Goal: Task Accomplishment & Management: Complete application form

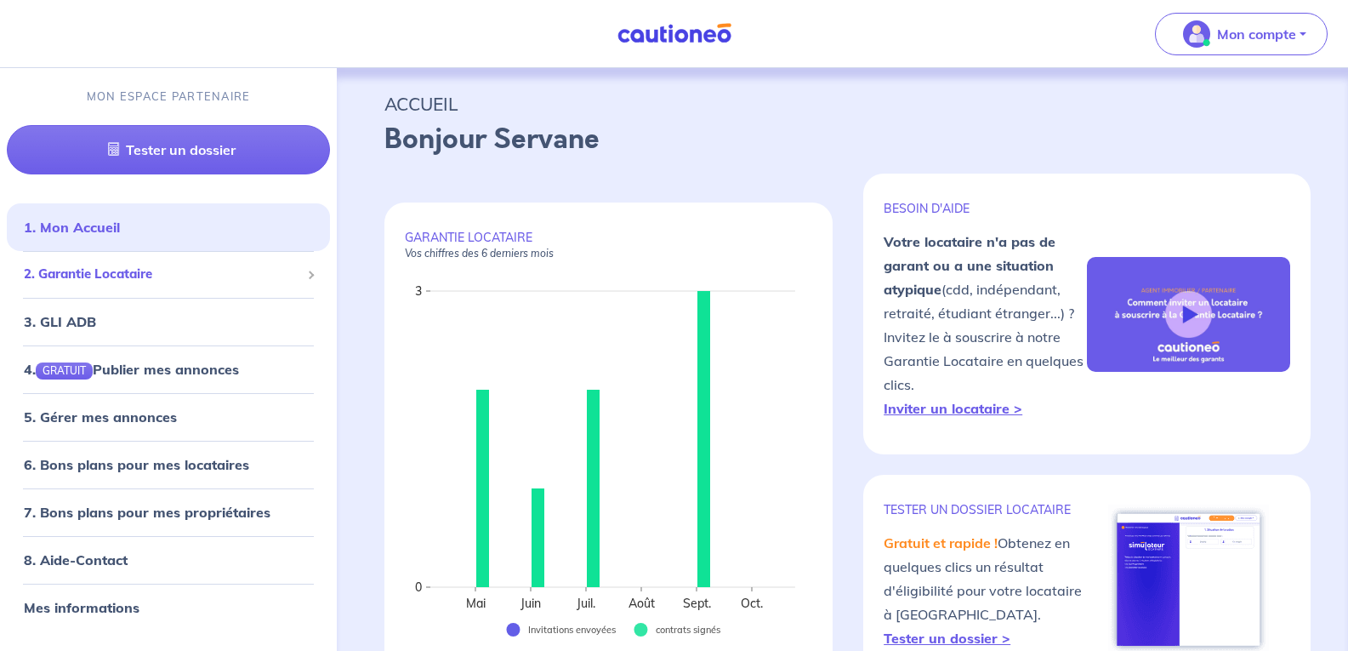
click at [104, 270] on span "2. Garantie Locataire" at bounding box center [162, 274] width 276 height 20
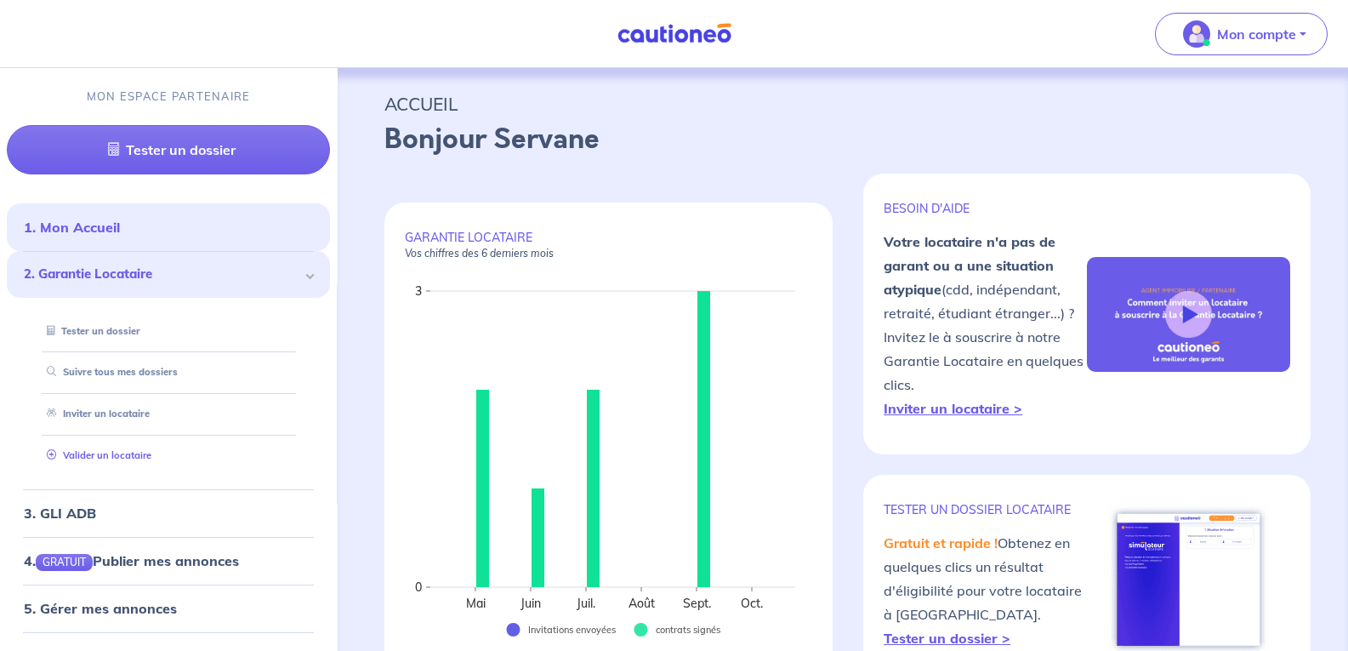
click at [99, 459] on link "Valider un locataire" at bounding box center [95, 455] width 111 height 12
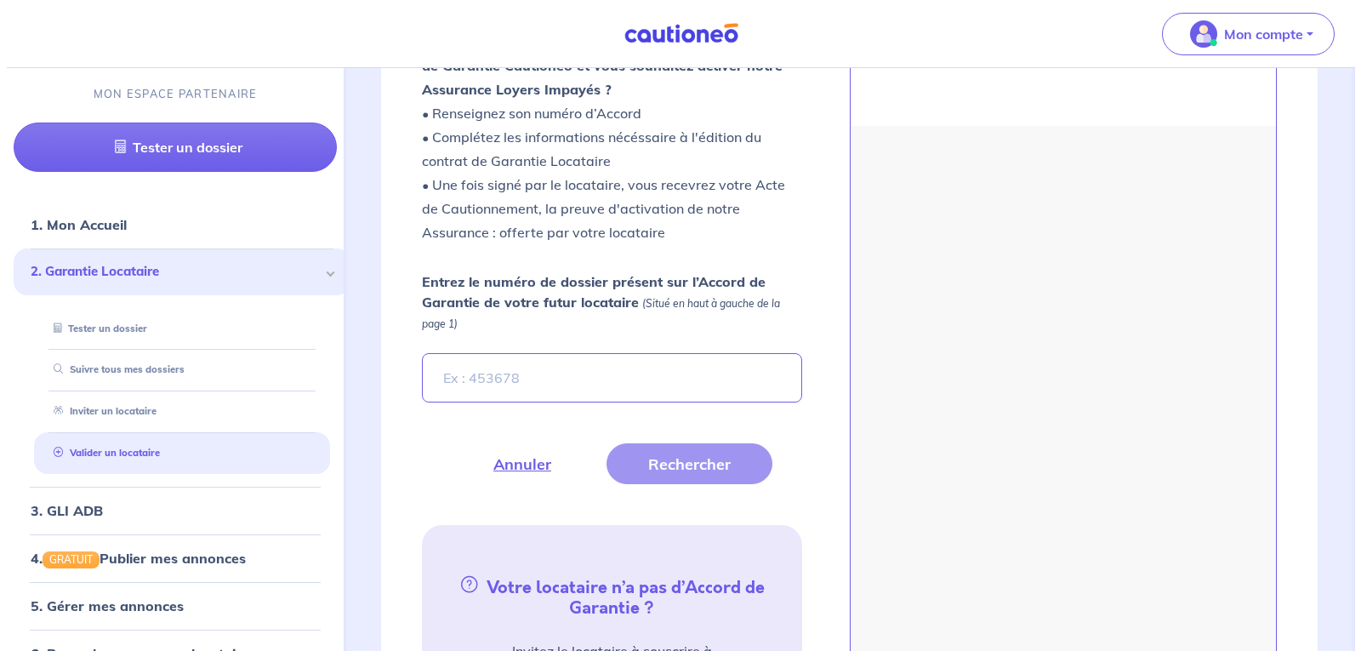
scroll to position [579, 0]
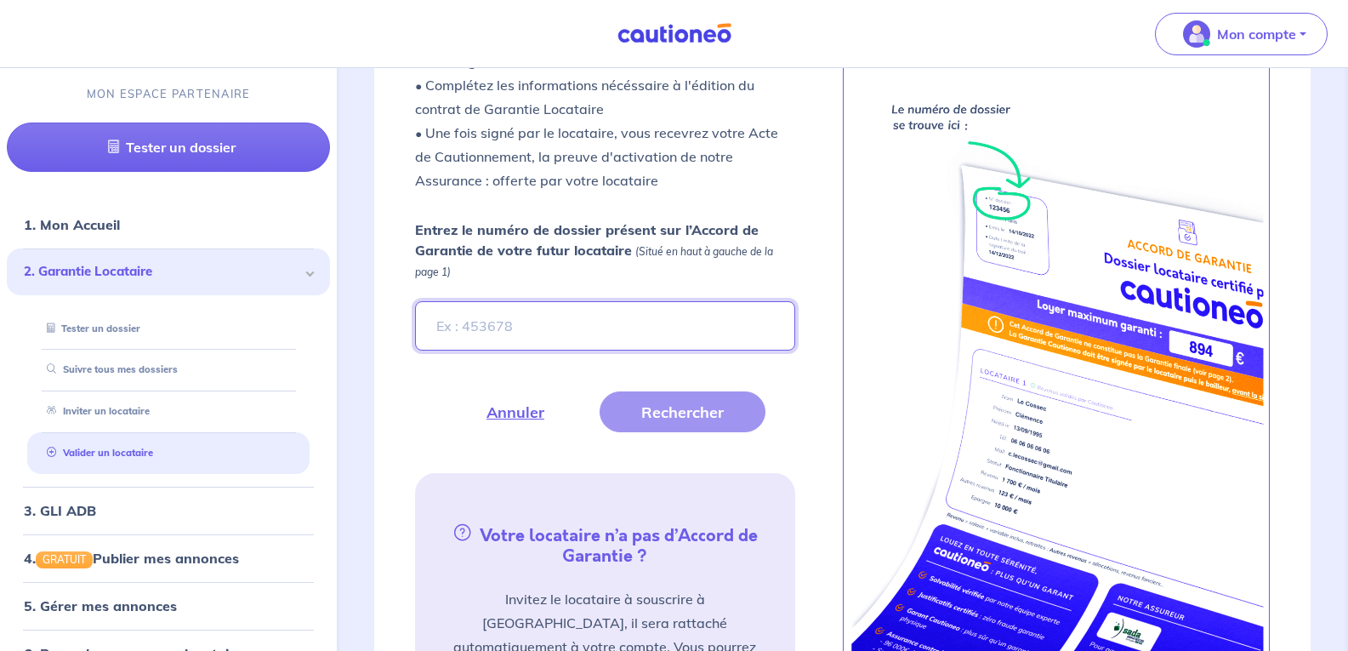
paste input "7pjvLd"
type input "7pjvLd"
click at [718, 404] on button "Rechercher" at bounding box center [683, 411] width 166 height 41
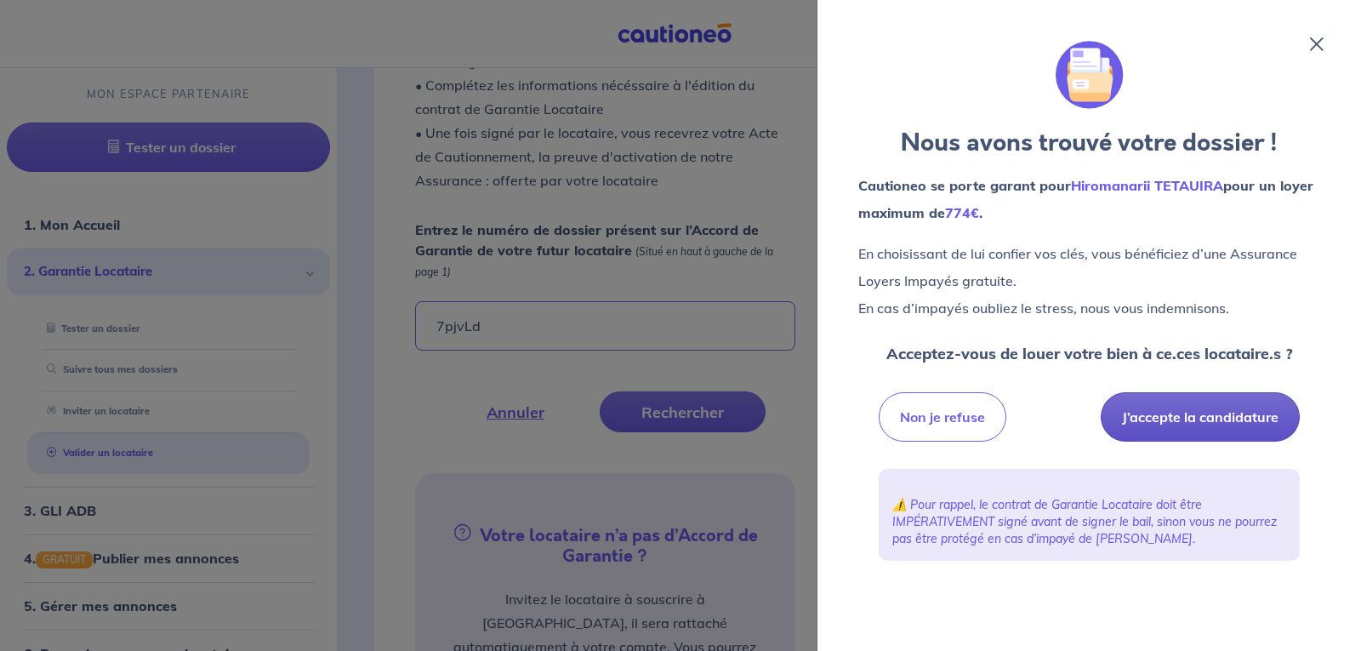
click at [1194, 411] on button "J’accepte la candidature" at bounding box center [1199, 416] width 199 height 49
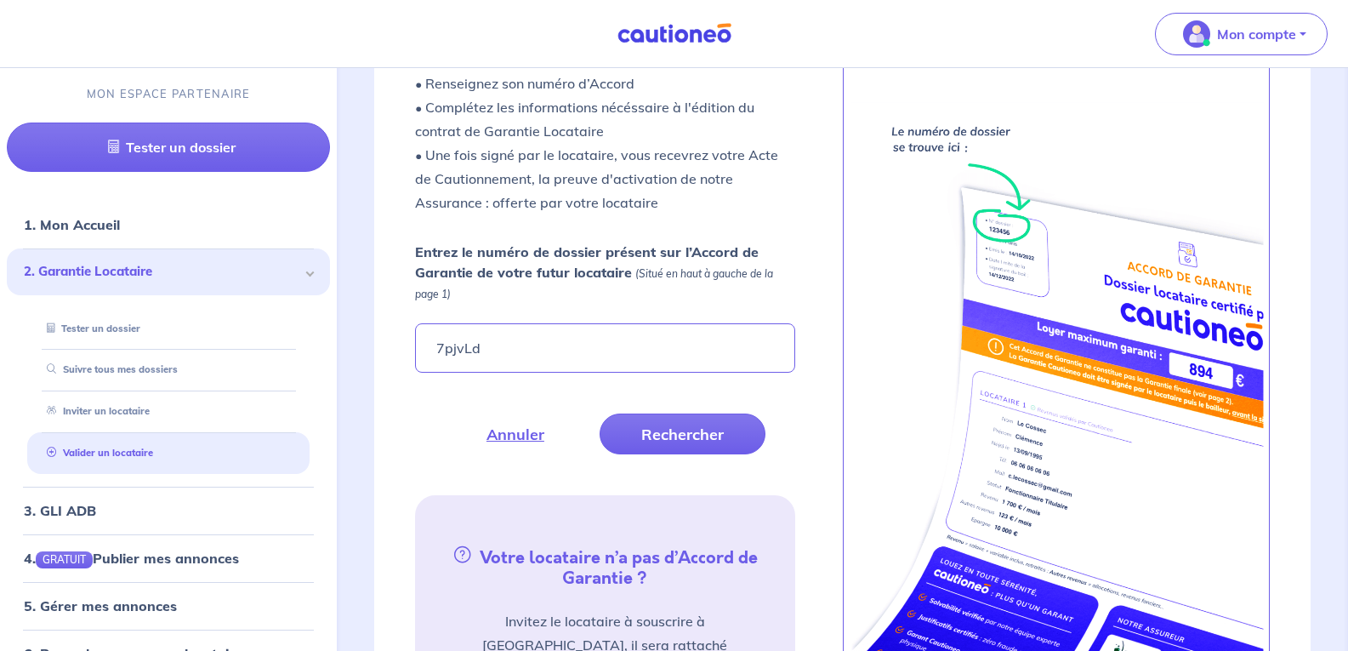
click at [503, 367] on input "7pjvLd" at bounding box center [604, 347] width 379 height 49
type input "7pjvLd"
click at [651, 430] on button "Rechercher" at bounding box center [683, 433] width 166 height 41
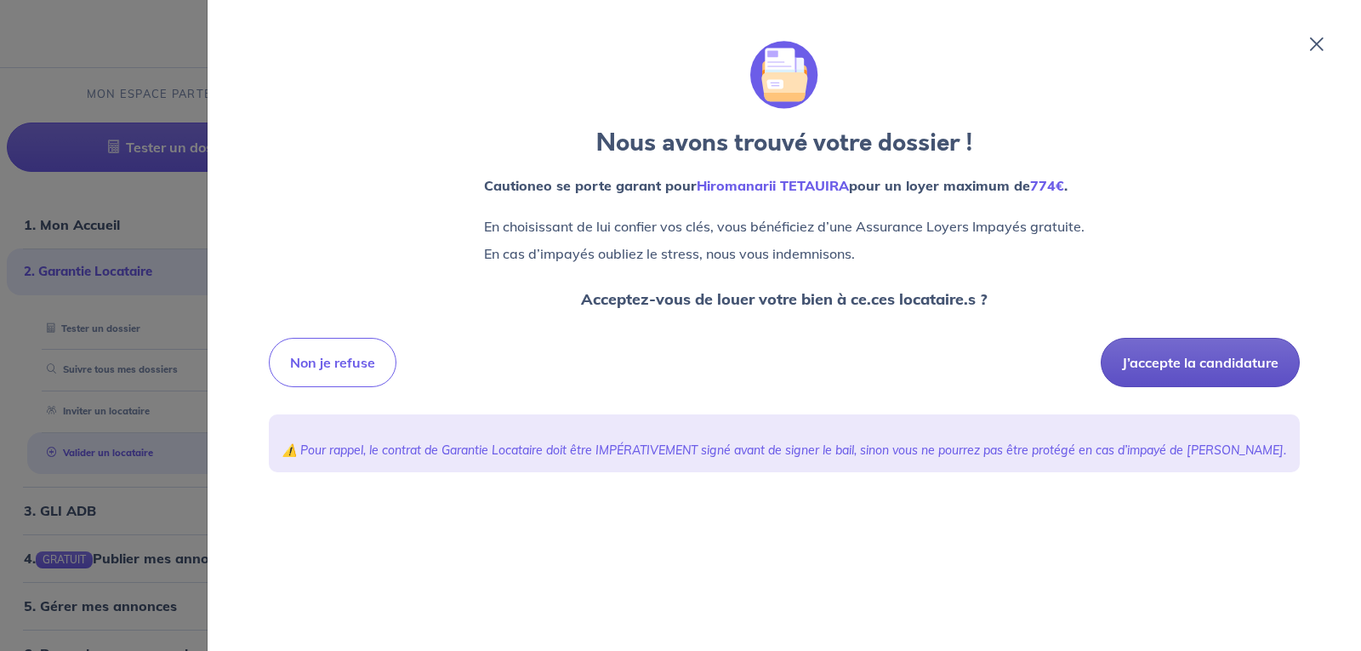
click at [1212, 362] on button "J’accepte la candidature" at bounding box center [1199, 362] width 199 height 49
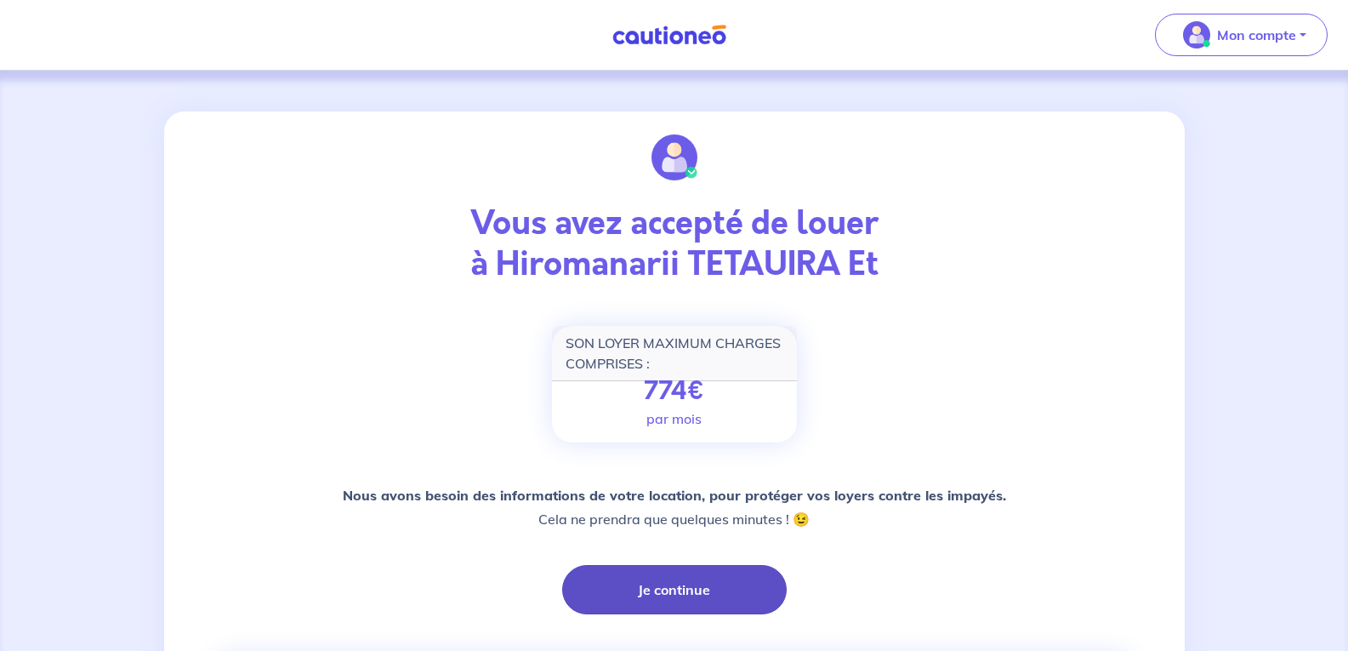
click at [683, 590] on button "Je continue" at bounding box center [674, 589] width 225 height 49
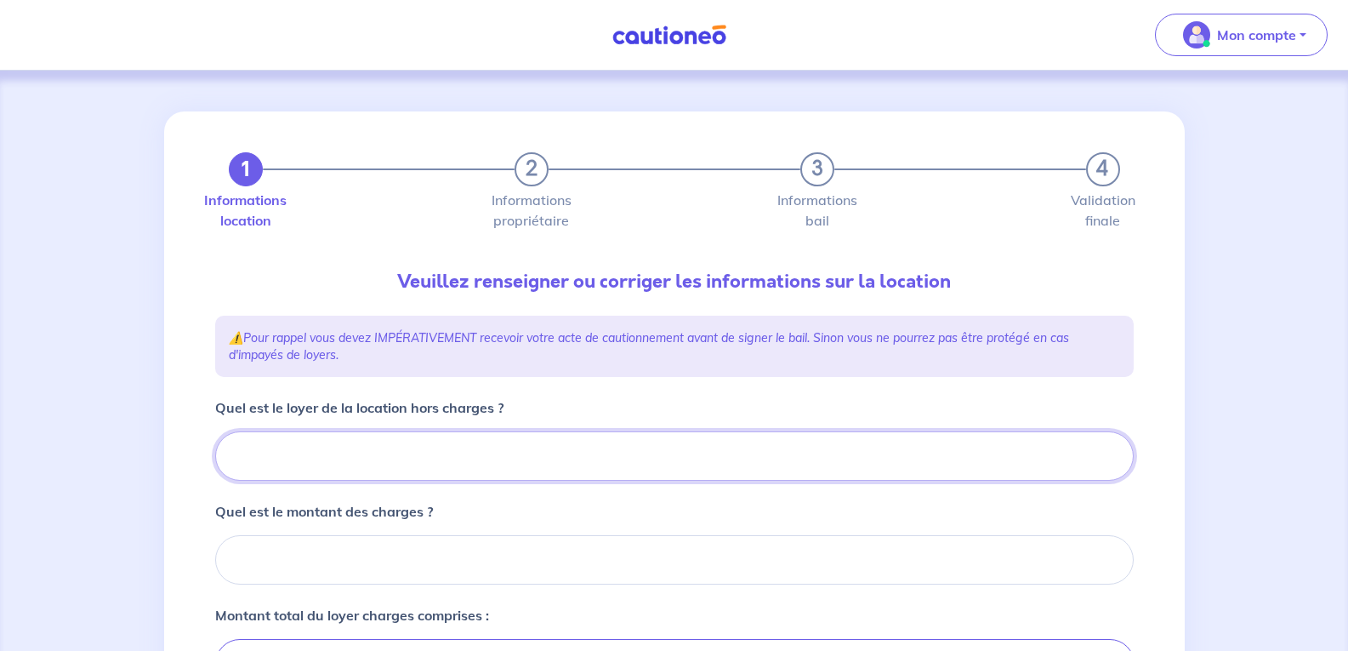
click at [324, 458] on input "Quel est le loyer de la location hors charges ?" at bounding box center [674, 455] width 918 height 49
type input "8"
type input "800"
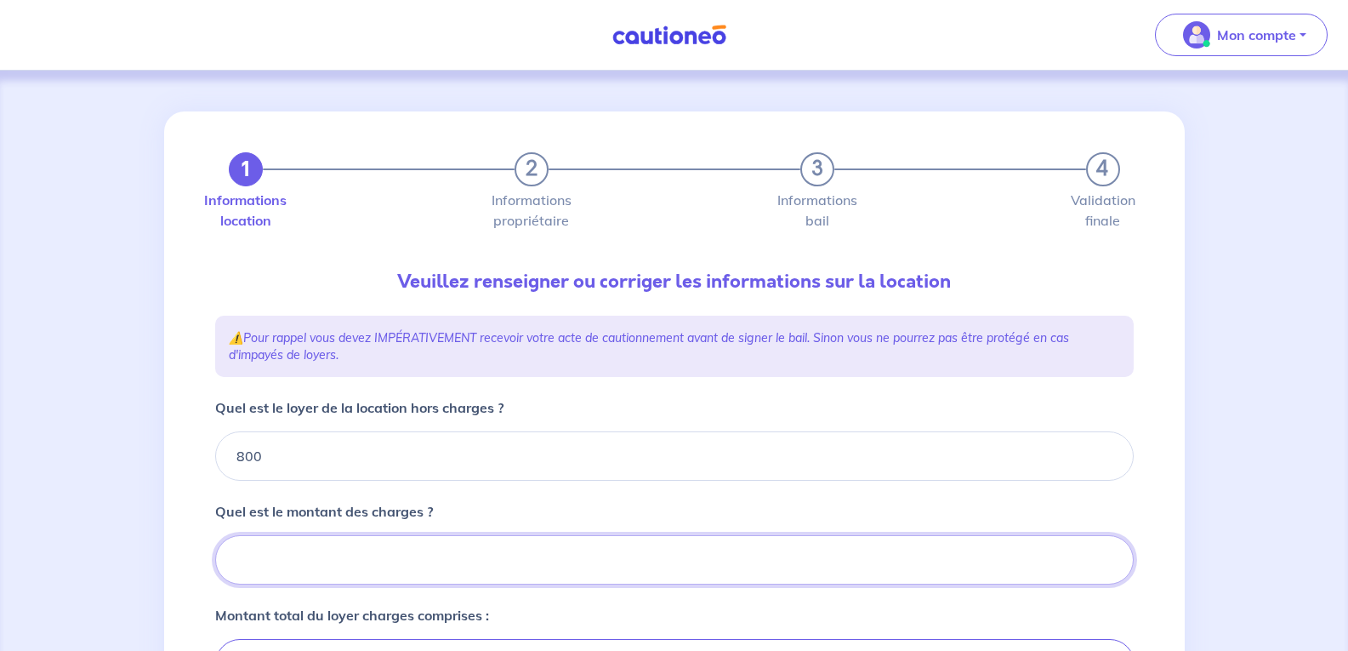
type input "0"
type input "800"
type input "0"
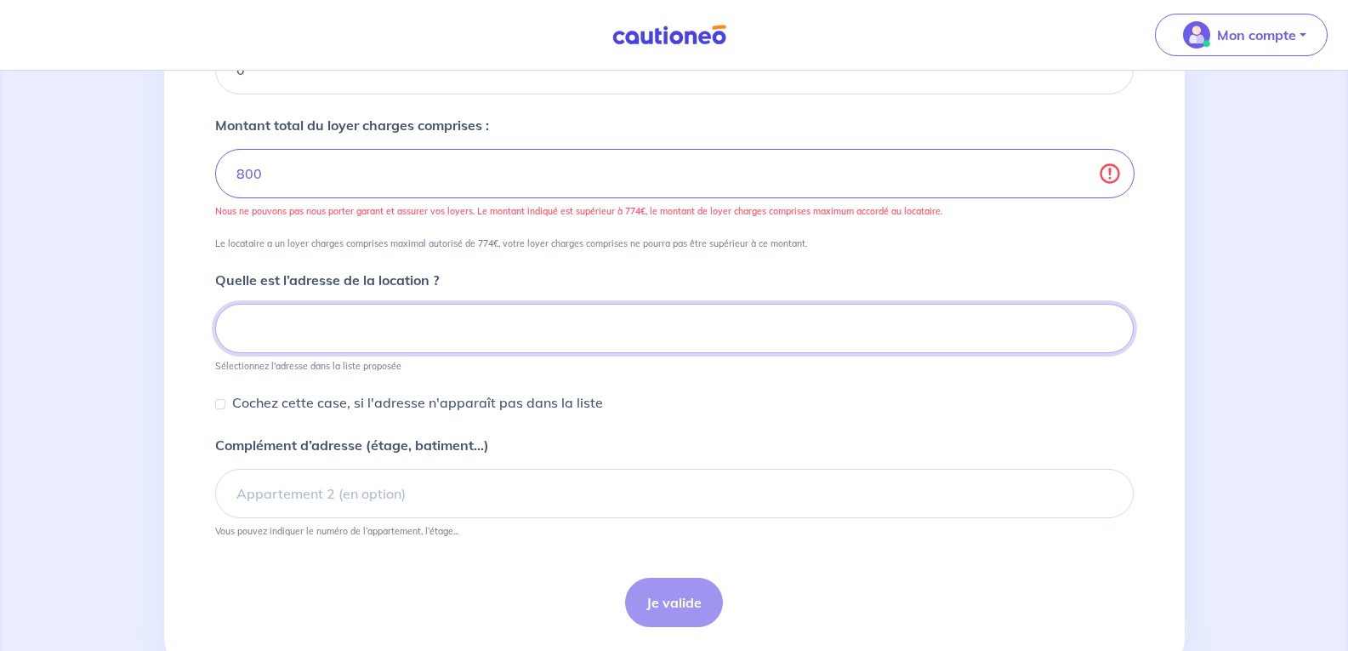
scroll to position [493, 0]
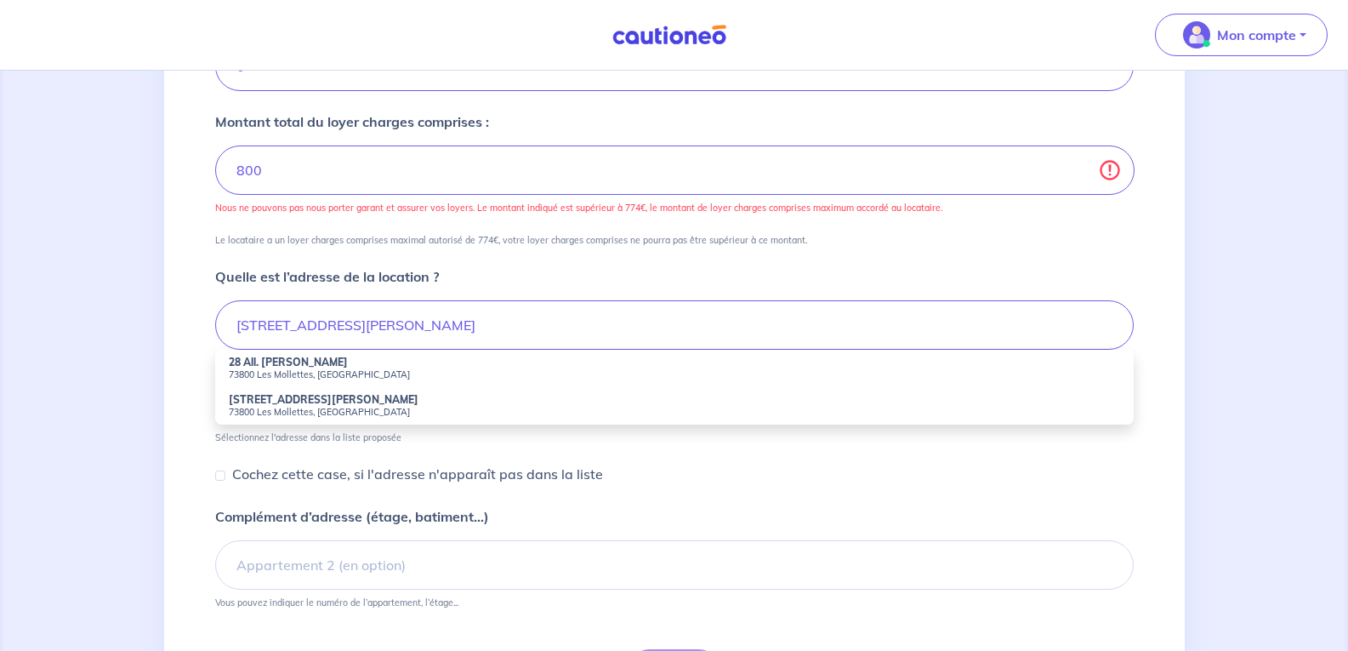
click at [246, 367] on strong "28 All. [PERSON_NAME]" at bounding box center [288, 361] width 119 height 13
type input "28 All. [PERSON_NAME], 73800 Les Mollettes, [GEOGRAPHIC_DATA]"
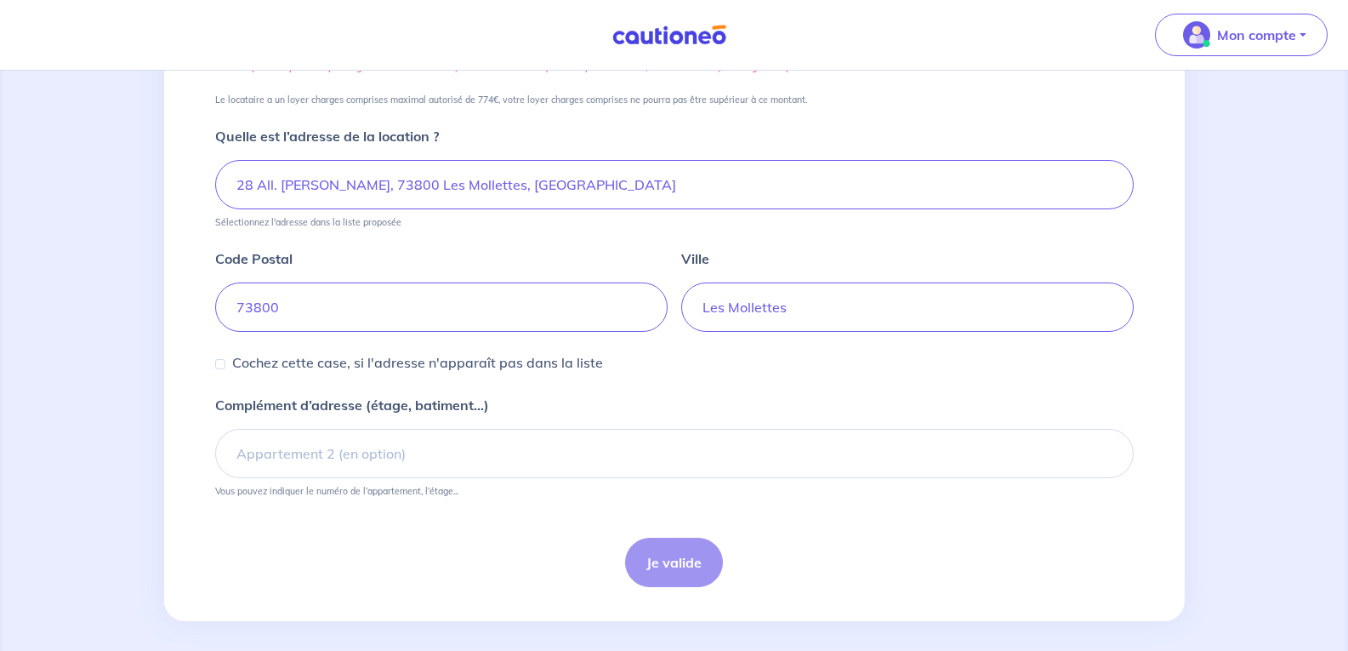
scroll to position [389, 0]
